Goal: Information Seeking & Learning: Learn about a topic

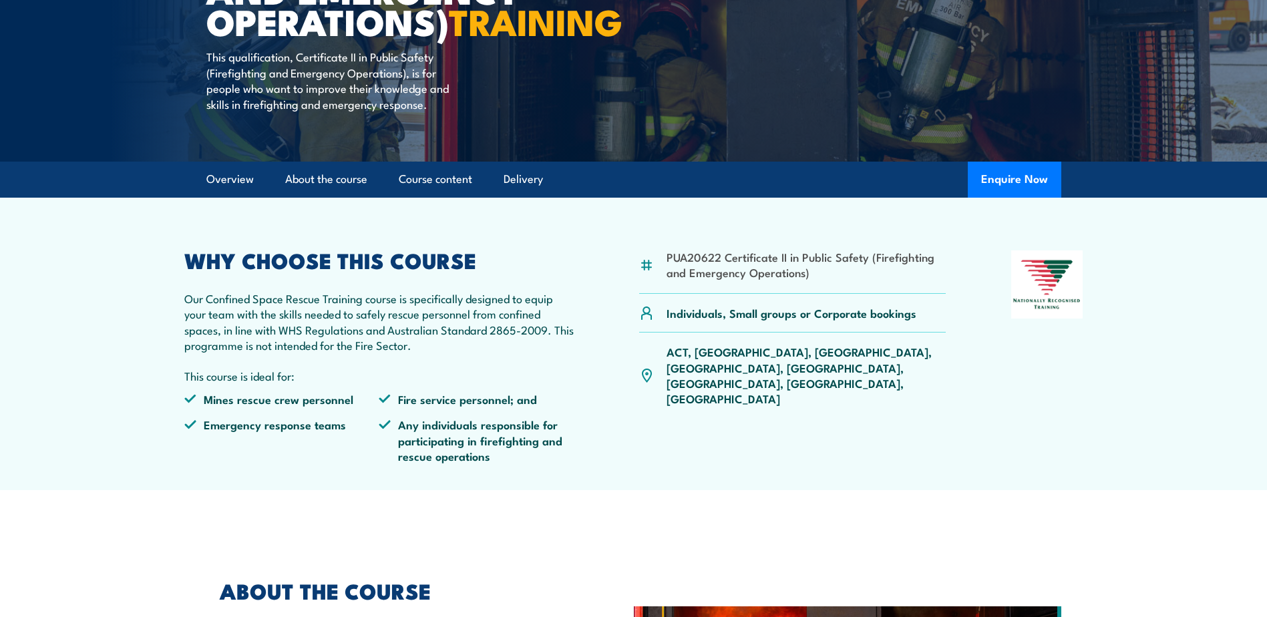
scroll to position [267, 0]
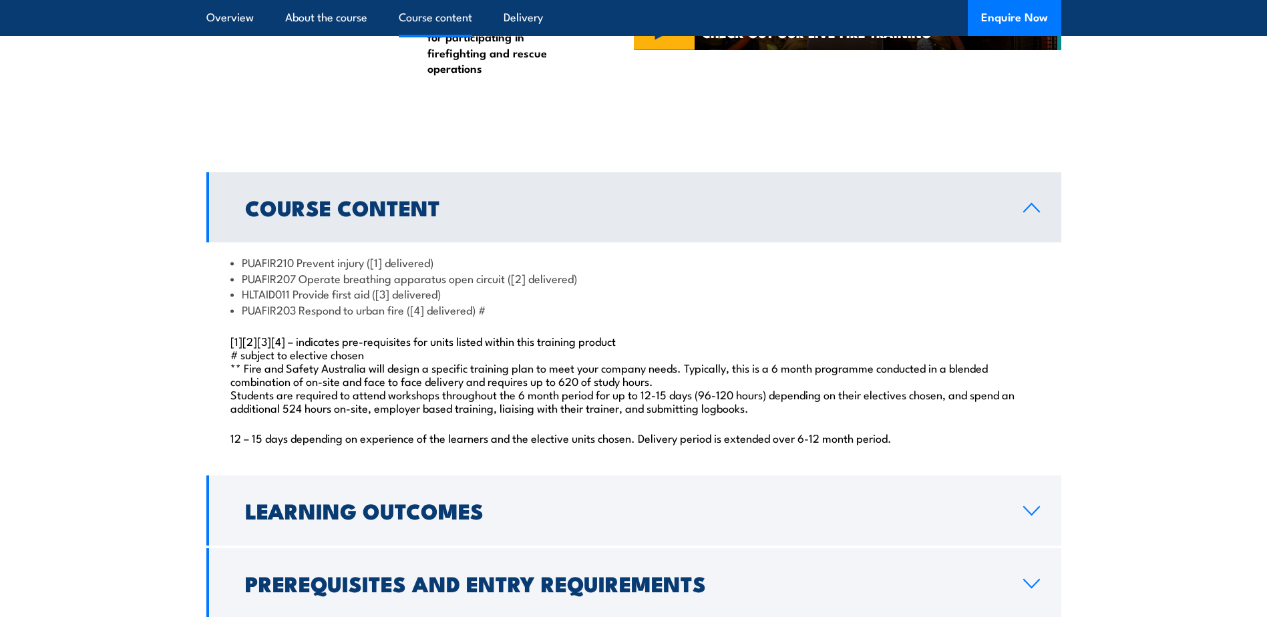
scroll to position [1136, 0]
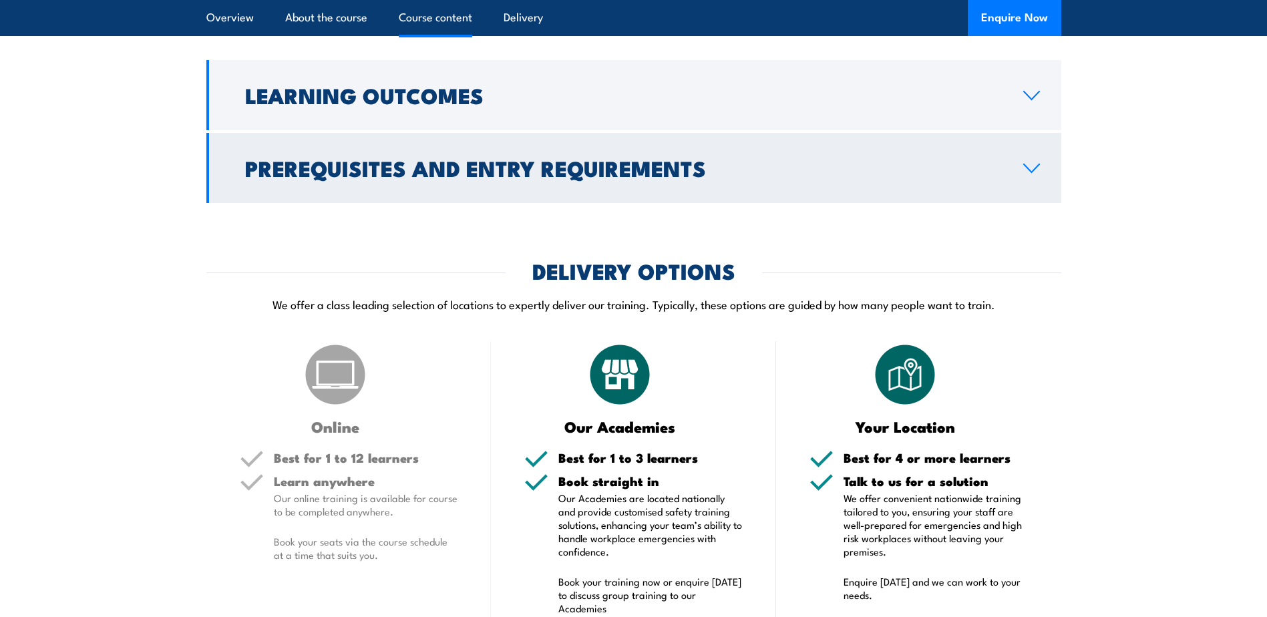
click at [465, 177] on h2 "Prerequisites and Entry Requirements" at bounding box center [623, 167] width 757 height 19
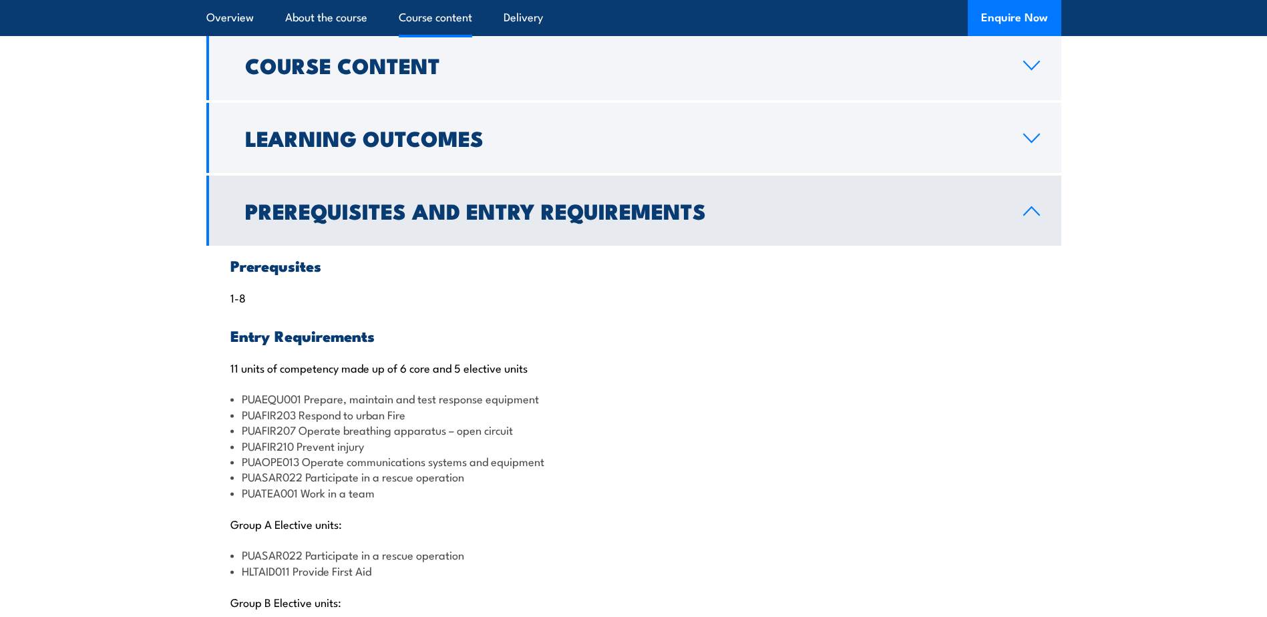
scroll to position [1195, 0]
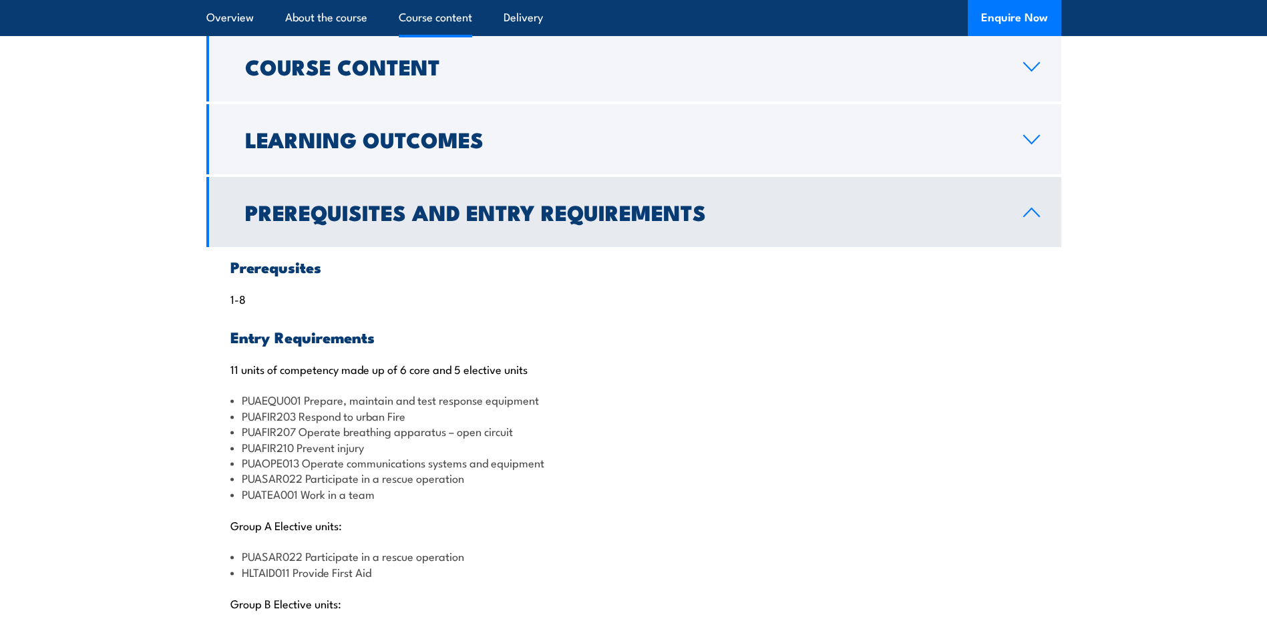
click at [367, 221] on h2 "Prerequisites and Entry Requirements" at bounding box center [623, 211] width 757 height 19
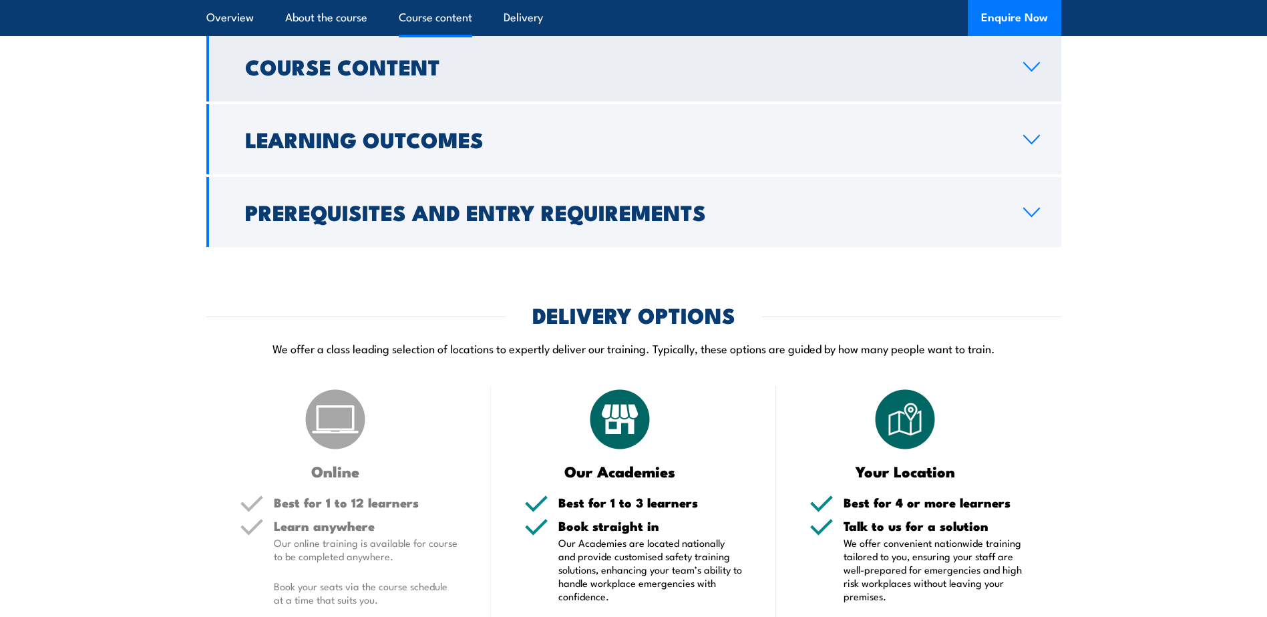
click at [375, 75] on h2 "Course Content" at bounding box center [623, 66] width 757 height 19
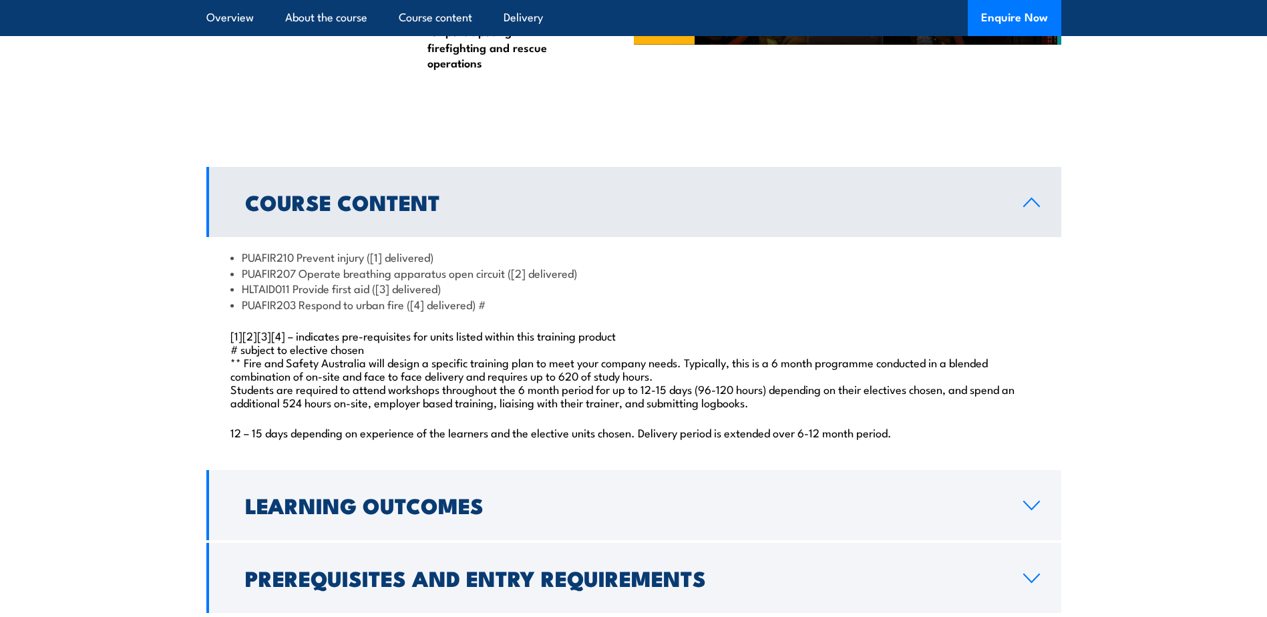
scroll to position [1062, 0]
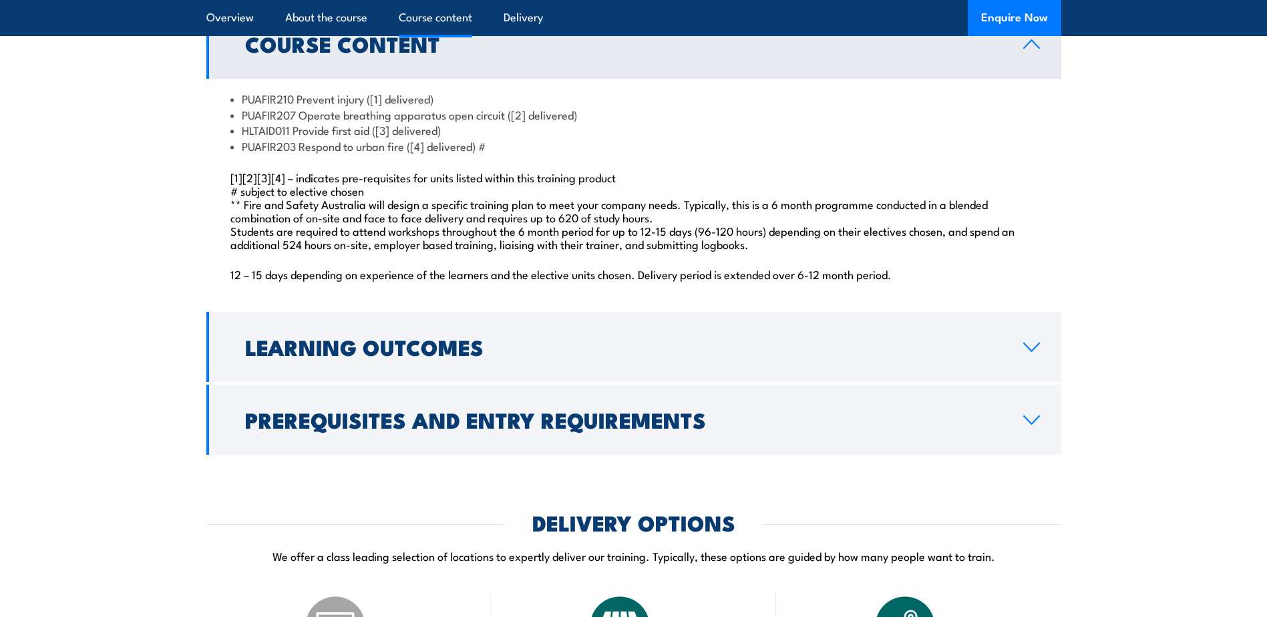
scroll to position [1069, 0]
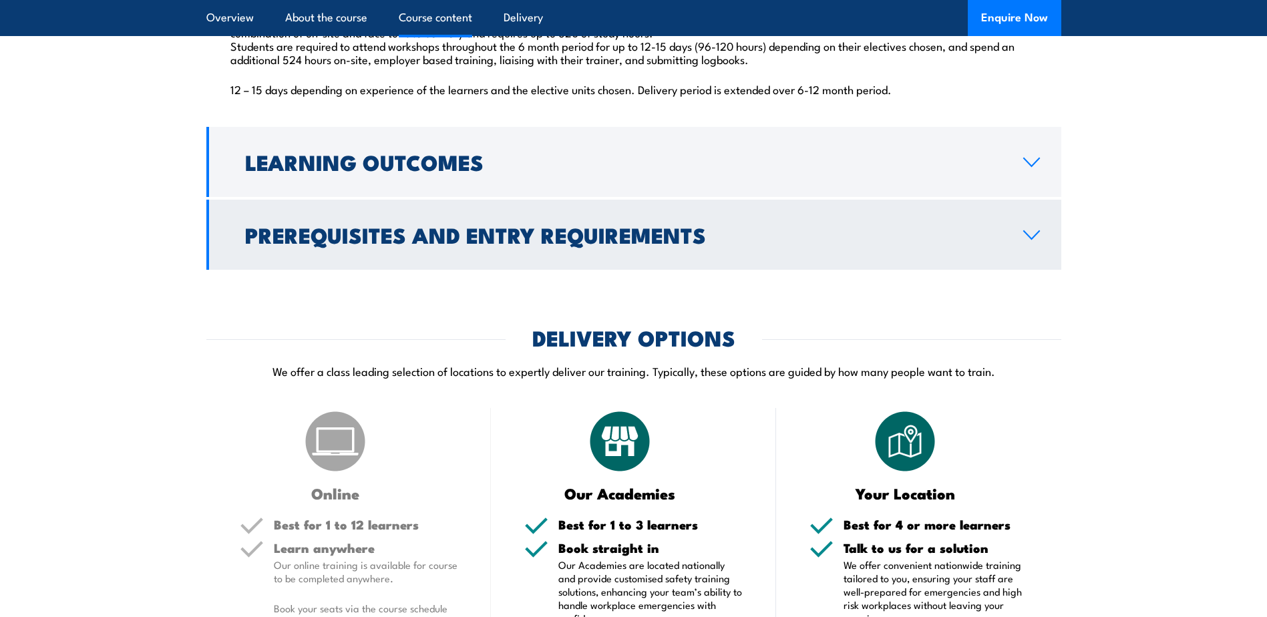
click at [440, 244] on h2 "Prerequisites and Entry Requirements" at bounding box center [623, 234] width 757 height 19
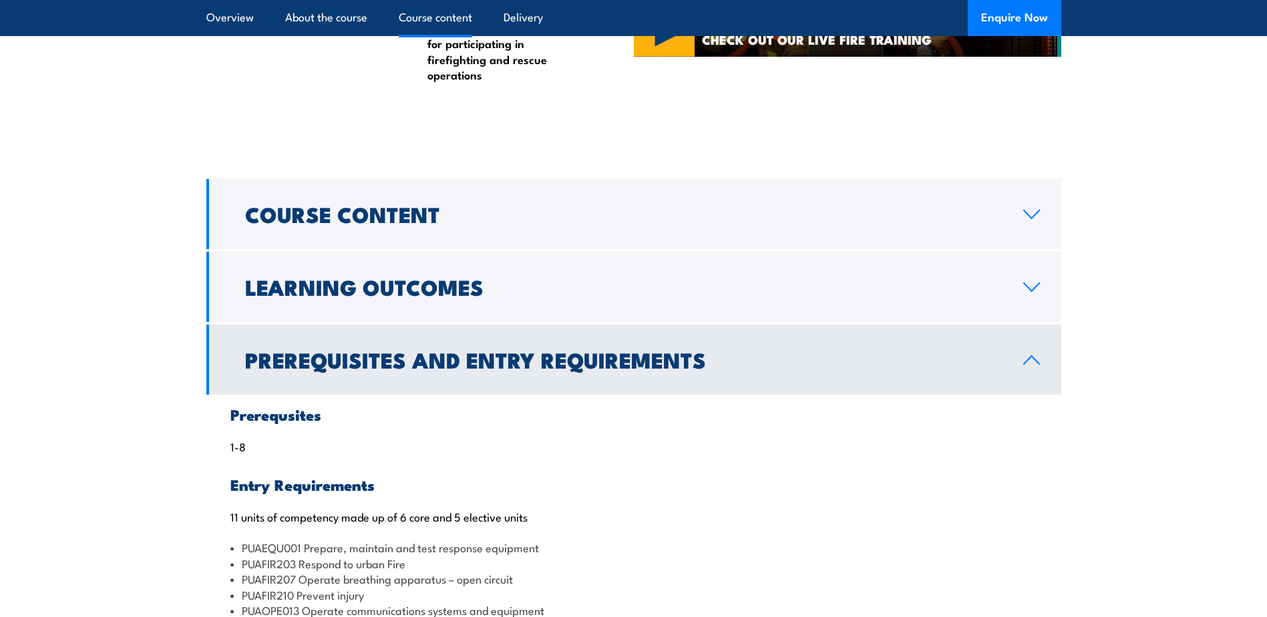
scroll to position [1136, 0]
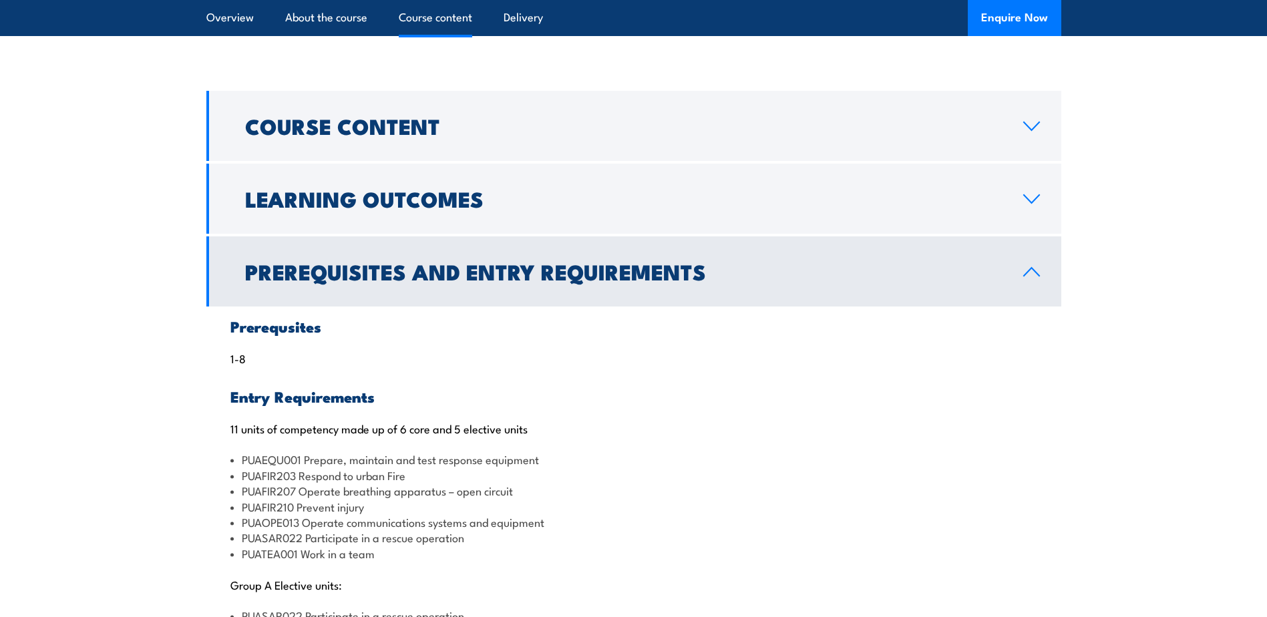
click at [360, 281] on h2 "Prerequisites and Entry Requirements" at bounding box center [623, 271] width 757 height 19
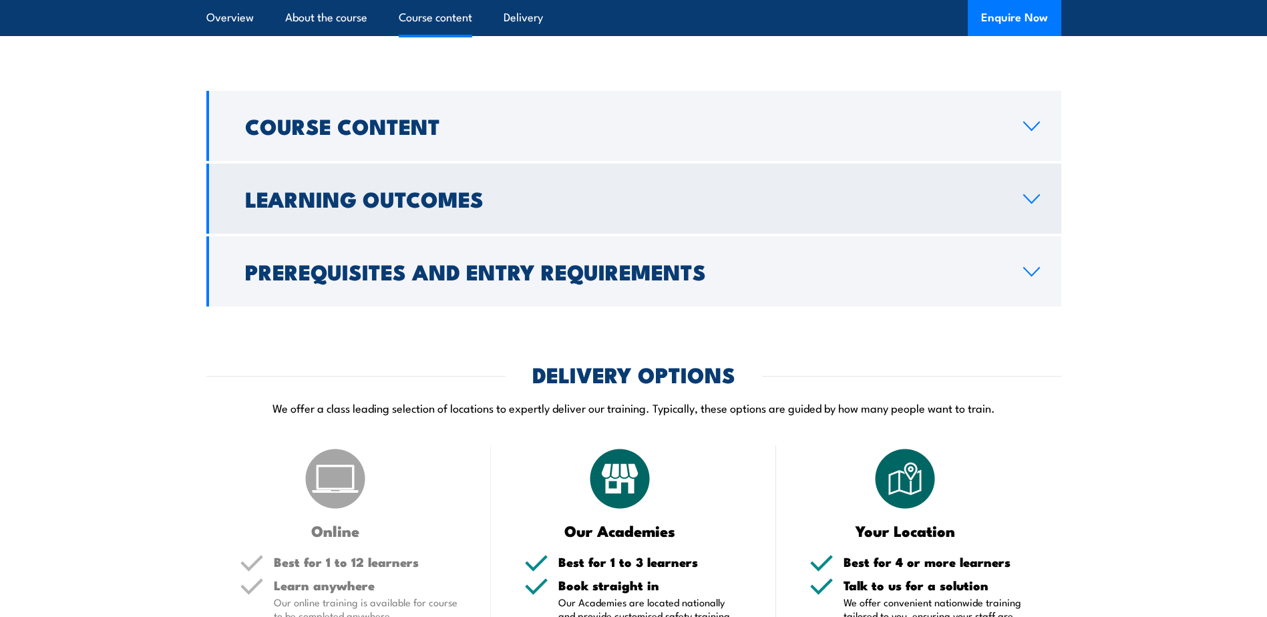
click at [394, 208] on h2 "Learning Outcomes" at bounding box center [623, 198] width 757 height 19
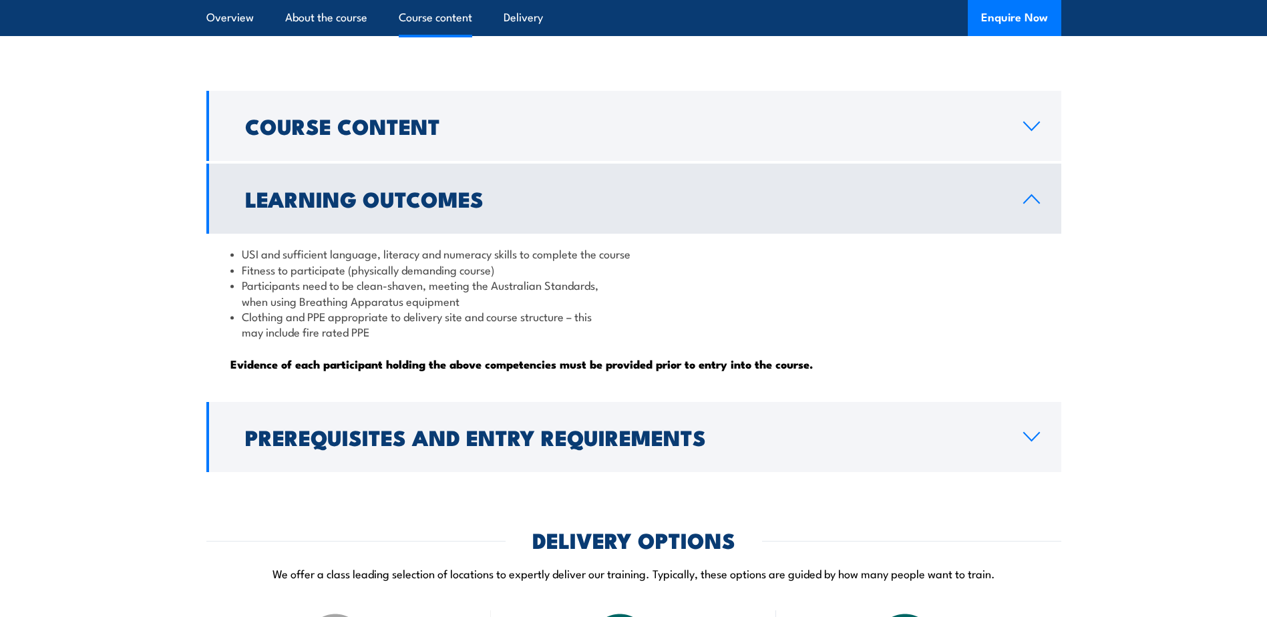
click at [394, 208] on h2 "Learning Outcomes" at bounding box center [623, 198] width 757 height 19
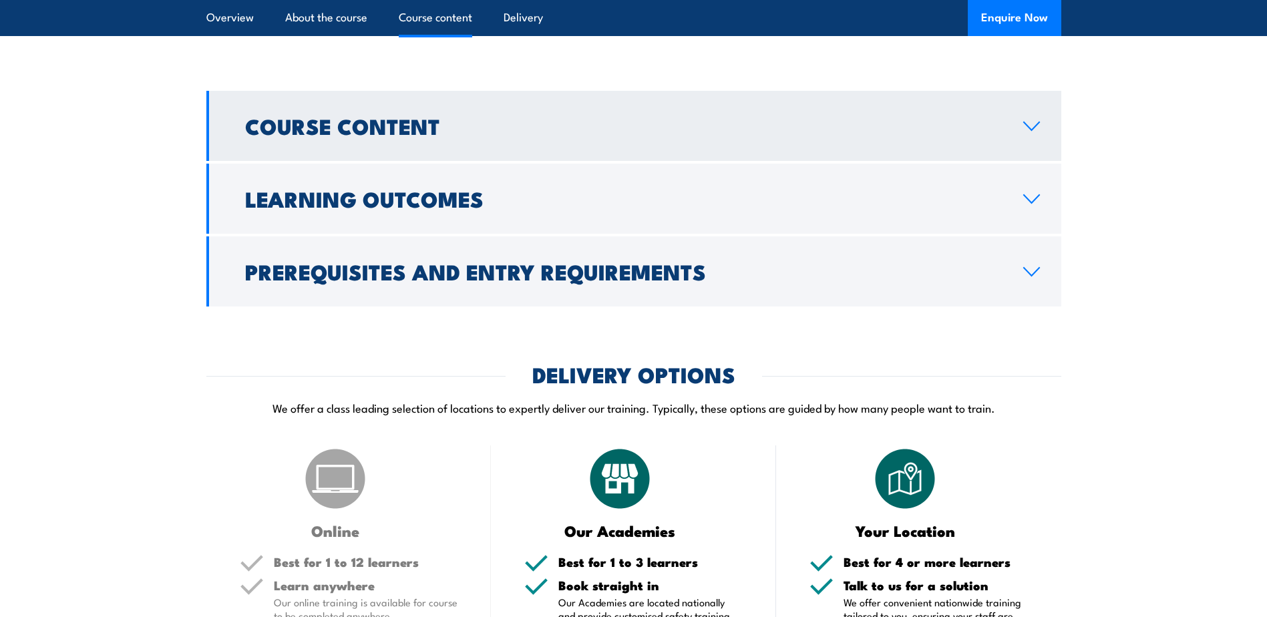
click at [424, 135] on h2 "Course Content" at bounding box center [623, 125] width 757 height 19
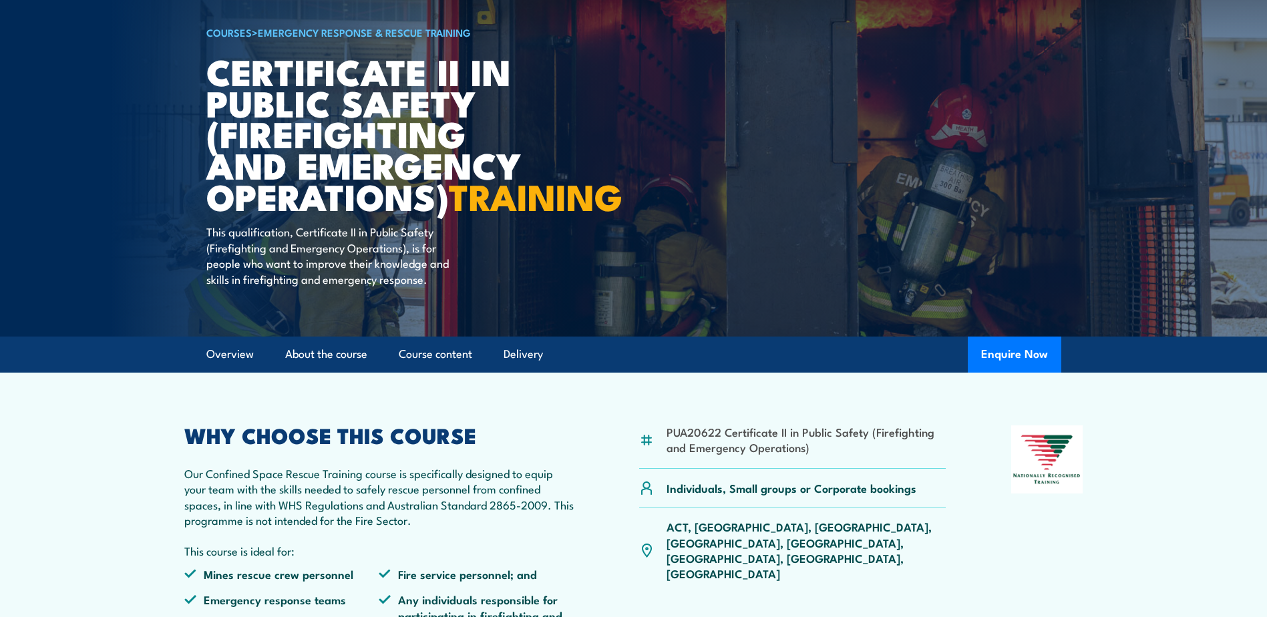
scroll to position [0, 0]
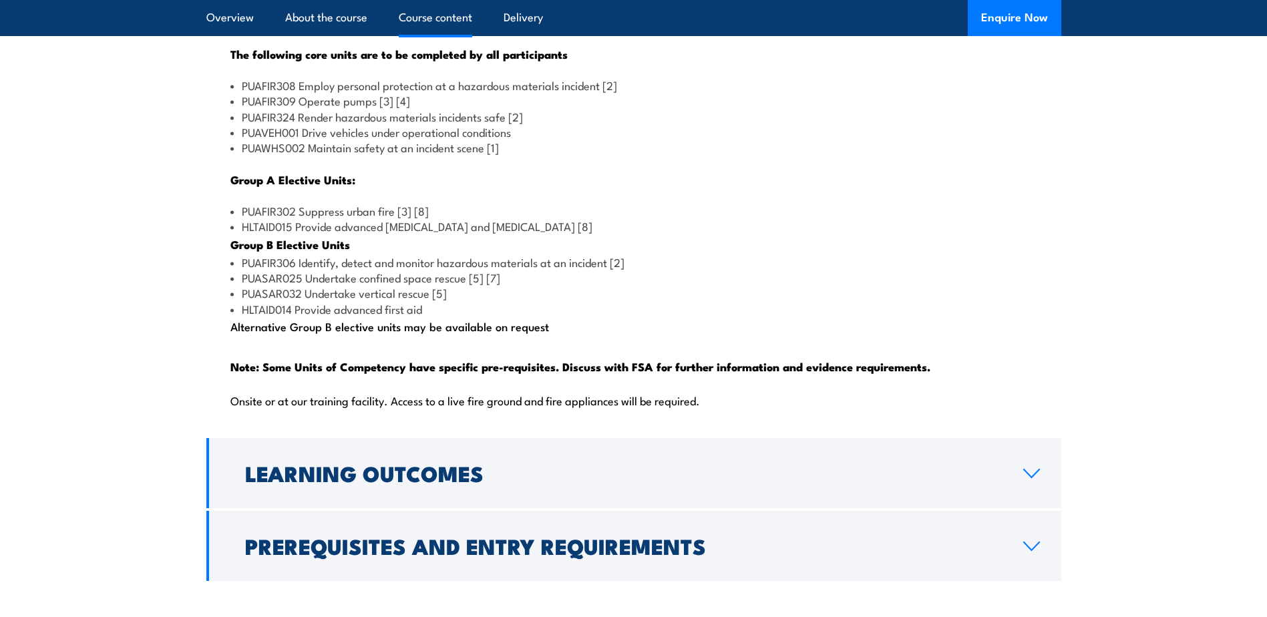
scroll to position [1336, 0]
